Goal: Task Accomplishment & Management: Manage account settings

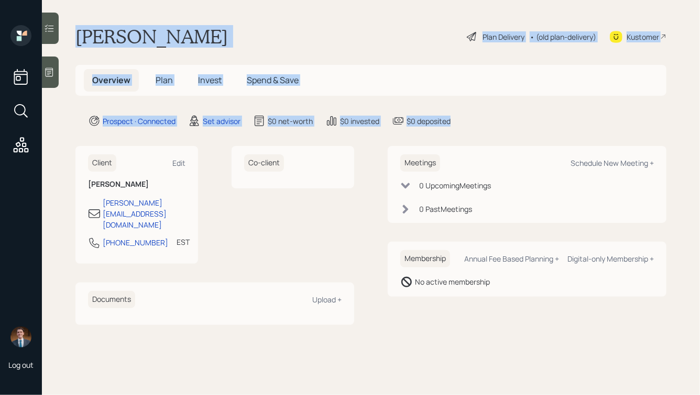
drag, startPoint x: 491, startPoint y: 127, endPoint x: 164, endPoint y: -17, distance: 356.4
click at [164, 0] on html "Log out Robert Hardy Plan Delivery • (old plan-delivery) Kustomer Overview Plan…" at bounding box center [350, 197] width 700 height 395
click at [170, 12] on main "Robert Hardy Plan Delivery • (old plan-delivery) Kustomer Overview Plan Invest …" at bounding box center [371, 197] width 658 height 395
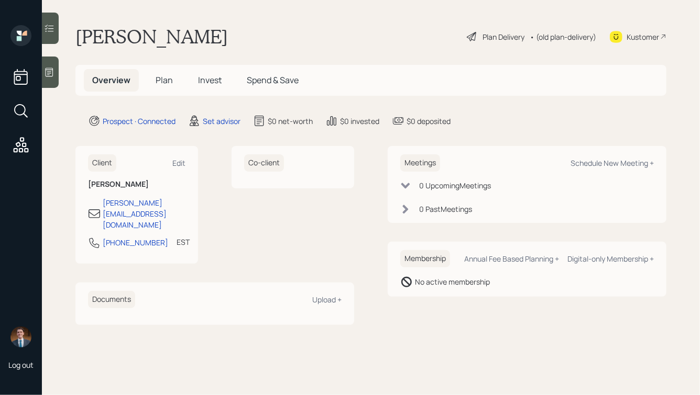
click at [52, 68] on icon at bounding box center [49, 72] width 10 height 10
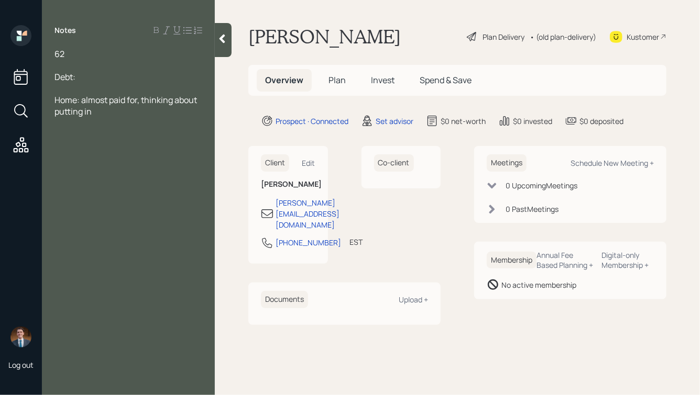
click at [77, 56] on div "62" at bounding box center [128, 54] width 148 height 12
click at [105, 109] on div "Home: almost paid for, thinking about putting in" at bounding box center [128, 105] width 148 height 23
drag, startPoint x: 68, startPoint y: 50, endPoint x: 60, endPoint y: 54, distance: 8.9
click at [60, 54] on div "62" at bounding box center [128, 54] width 148 height 12
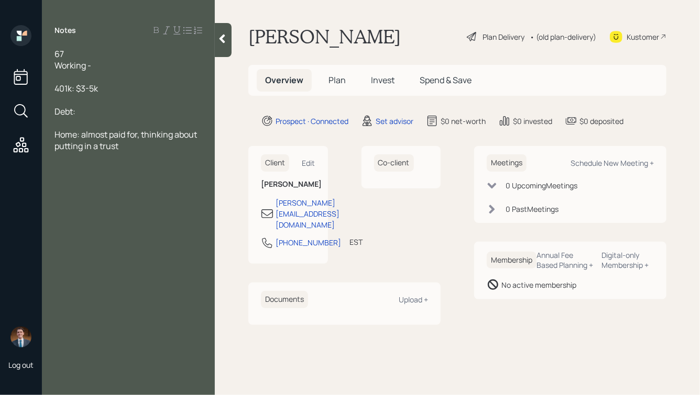
click at [90, 114] on div "Debt:" at bounding box center [128, 112] width 148 height 12
click at [108, 65] on div "Working -" at bounding box center [128, 66] width 148 height 12
click at [223, 33] on div at bounding box center [223, 40] width 17 height 34
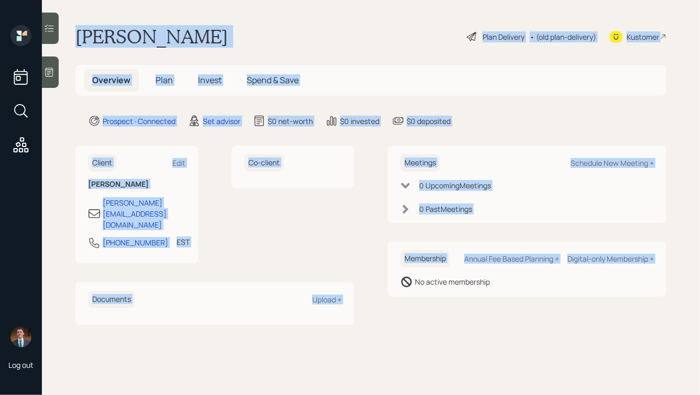
drag, startPoint x: 75, startPoint y: 34, endPoint x: 402, endPoint y: 314, distance: 430.5
click at [402, 314] on main "Robert Hardy Plan Delivery • (old plan-delivery) Kustomer Overview Plan Invest …" at bounding box center [371, 197] width 658 height 395
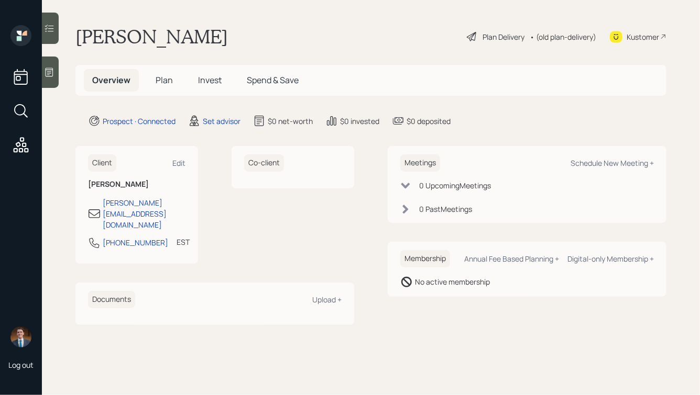
click at [427, 308] on main "Robert Hardy Plan Delivery • (old plan-delivery) Kustomer Overview Plan Invest …" at bounding box center [371, 197] width 658 height 395
click at [52, 70] on icon at bounding box center [50, 72] width 8 height 9
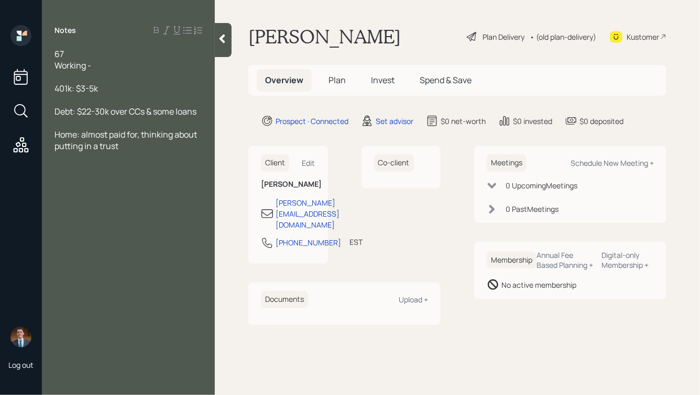
click at [71, 55] on div "67 Working -" at bounding box center [128, 59] width 148 height 23
click at [108, 65] on div "67, retiring at 70 Working -" at bounding box center [128, 59] width 148 height 23
click at [81, 136] on span "Home: almost paid for, thinking about putting in a trust" at bounding box center [126, 140] width 144 height 23
click at [184, 147] on div "Home: $650k value almost paid for, thinking about putting in a trust" at bounding box center [128, 140] width 148 height 23
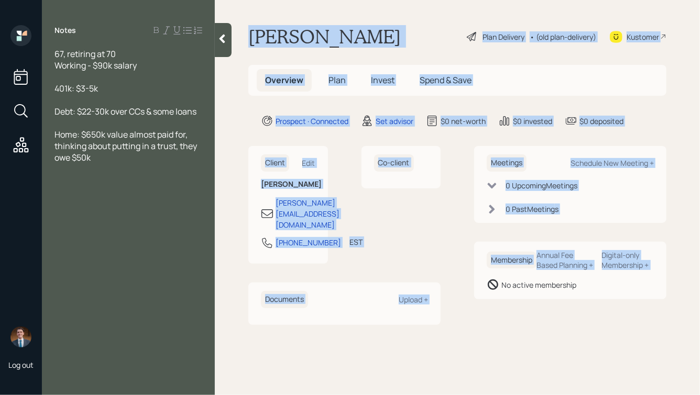
drag, startPoint x: 248, startPoint y: 31, endPoint x: 500, endPoint y: 324, distance: 386.2
click at [501, 324] on main "Robert Hardy Plan Delivery • (old plan-delivery) Kustomer Overview Plan Invest …" at bounding box center [457, 197] width 485 height 395
click at [500, 324] on div "Meetings Schedule New Meeting + 0 Upcoming Meeting s 0 Past Meeting s Membershi…" at bounding box center [570, 235] width 192 height 179
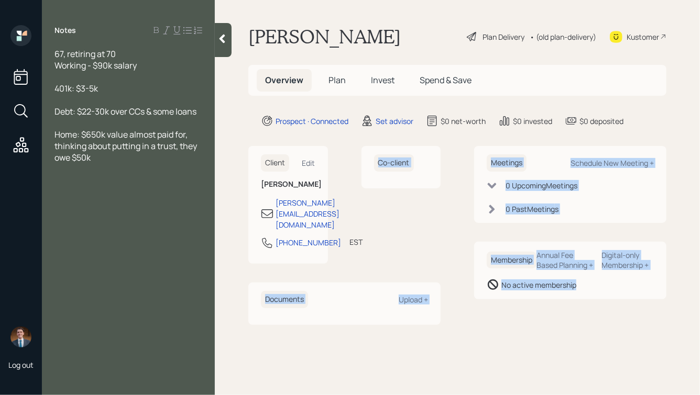
drag, startPoint x: 601, startPoint y: 319, endPoint x: 388, endPoint y: 68, distance: 329.2
click at [391, 76] on main "Robert Hardy Plan Delivery • (old plan-delivery) Kustomer Overview Plan Invest …" at bounding box center [457, 197] width 485 height 395
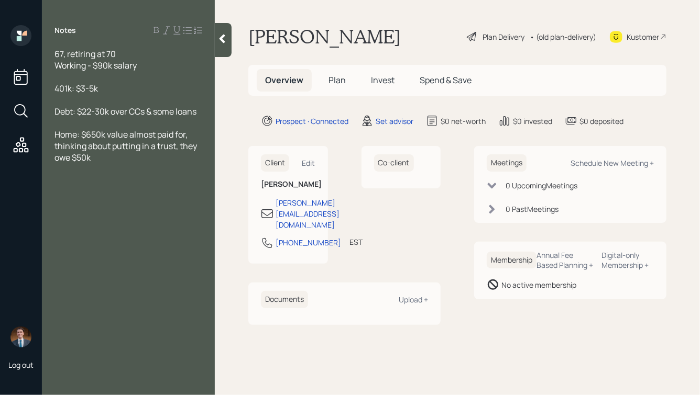
click at [349, 39] on h1 "Robert Hardy" at bounding box center [324, 36] width 152 height 23
drag, startPoint x: 201, startPoint y: 113, endPoint x: 148, endPoint y: 93, distance: 57.0
click at [148, 93] on div "67, retiring at 70 Working - $90k salary 401k: $3-5k Debt: $22-30k over CCs & s…" at bounding box center [128, 105] width 148 height 115
click at [165, 102] on div at bounding box center [128, 100] width 148 height 12
drag, startPoint x: 114, startPoint y: 88, endPoint x: 61, endPoint y: 56, distance: 62.3
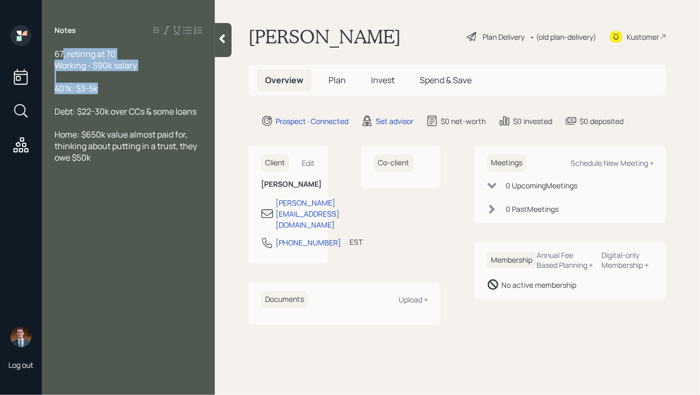
click at [61, 56] on div "67, retiring at 70 Working - $90k salary 401k: $3-5k Debt: $22-30k over CCs & s…" at bounding box center [128, 105] width 148 height 115
click at [80, 74] on div at bounding box center [128, 77] width 148 height 12
